Goal: Information Seeking & Learning: Learn about a topic

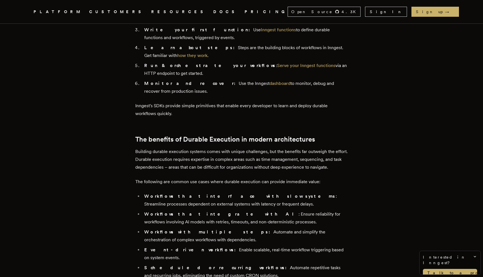
scroll to position [1742, 0]
click at [134, 9] on icon "Global" at bounding box center [156, 33] width 44 height 48
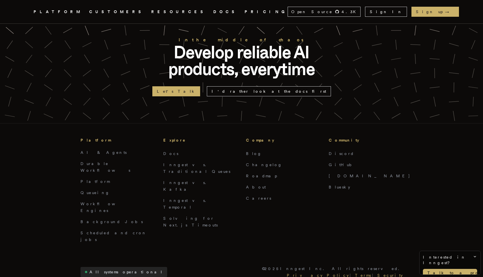
scroll to position [2255, 0]
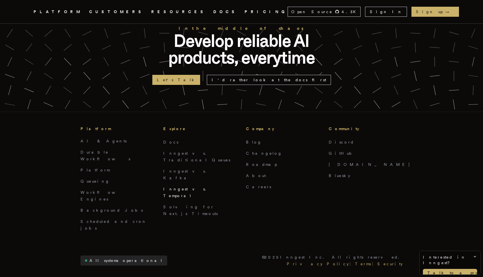
click at [171, 187] on link "Inngest vs. Temporal" at bounding box center [186, 192] width 46 height 11
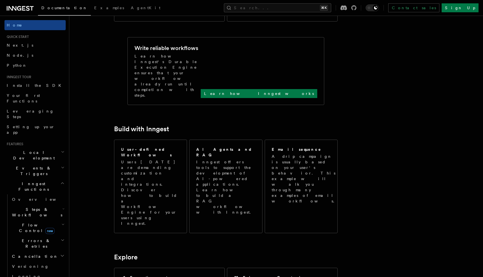
scroll to position [224, 0]
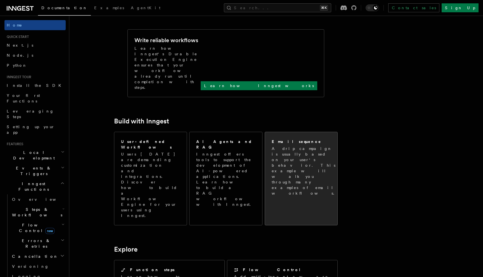
click at [319, 146] on p "A drip campaign is usually based on your user's behavior. This example will wal…" at bounding box center [305, 171] width 66 height 50
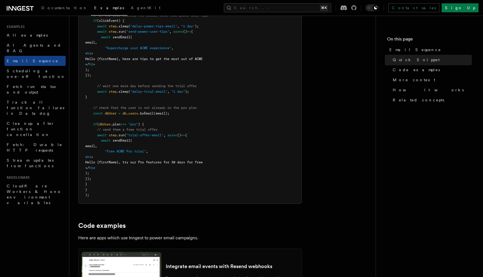
scroll to position [387, 0]
